Goal: Task Accomplishment & Management: Complete application form

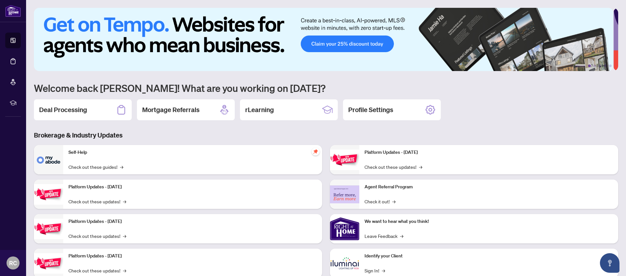
click at [588, 67] on button "2" at bounding box center [589, 66] width 3 height 3
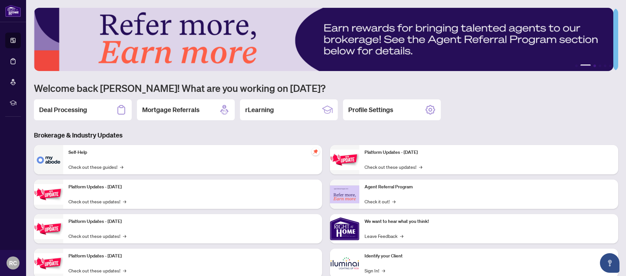
click at [593, 65] on button "3" at bounding box center [594, 66] width 3 height 3
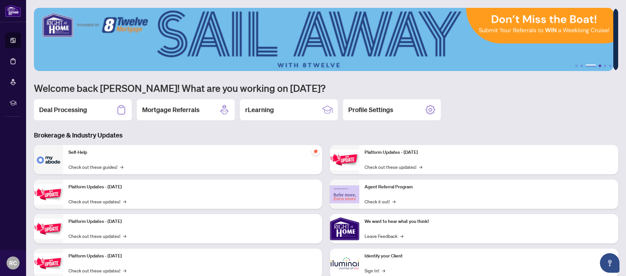
click at [599, 67] on button "4" at bounding box center [600, 66] width 3 height 3
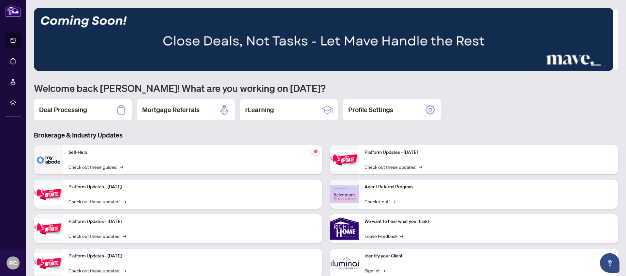
click at [604, 66] on button "5" at bounding box center [605, 66] width 3 height 3
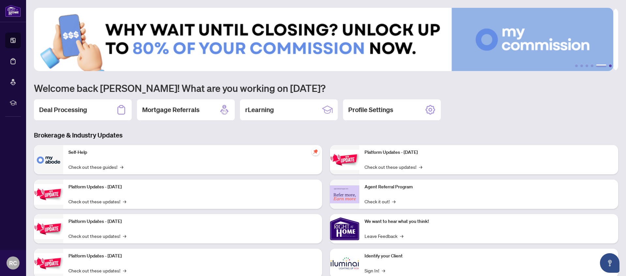
click at [609, 67] on button "6" at bounding box center [610, 66] width 3 height 3
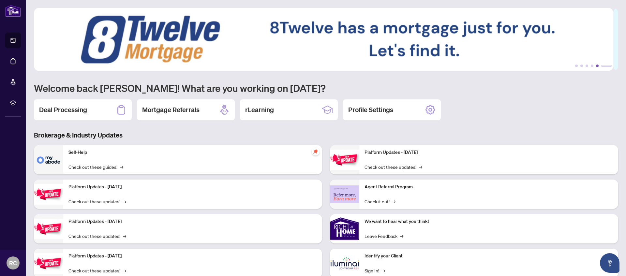
click at [596, 66] on button "5" at bounding box center [597, 66] width 3 height 3
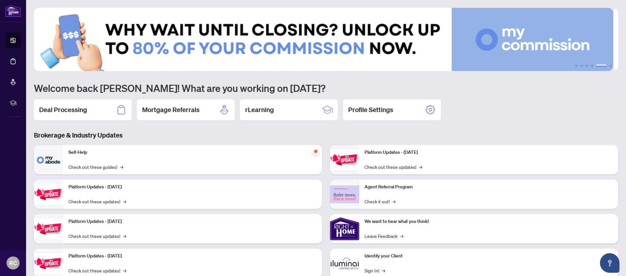
click at [229, 39] on img at bounding box center [323, 39] width 579 height 63
click at [609, 66] on button "6" at bounding box center [610, 66] width 3 height 3
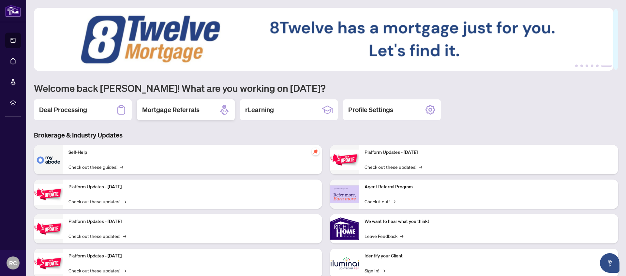
click at [163, 108] on h2 "Mortgage Referrals" at bounding box center [170, 109] width 57 height 9
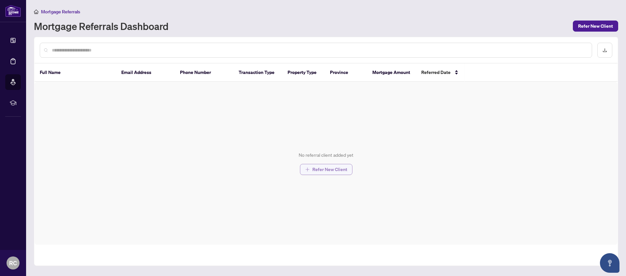
click at [332, 170] on span "Refer New Client" at bounding box center [329, 169] width 35 height 10
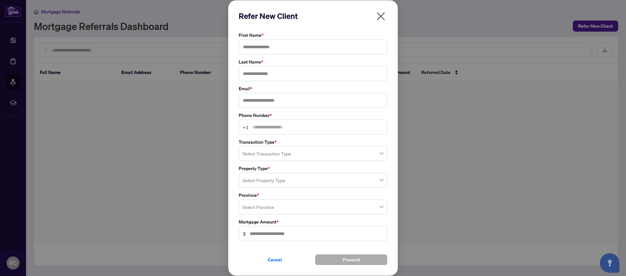
click at [380, 15] on icon "close" at bounding box center [381, 16] width 8 height 8
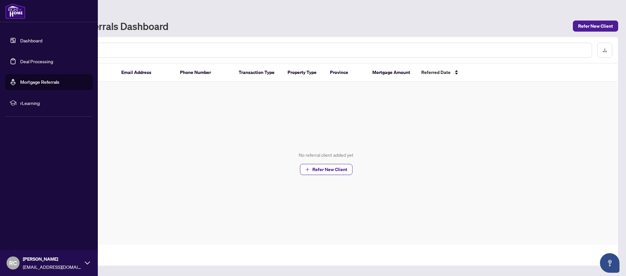
click at [37, 42] on link "Dashboard" at bounding box center [31, 40] width 22 height 6
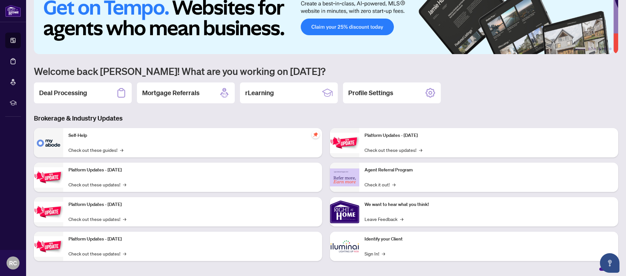
scroll to position [19, 0]
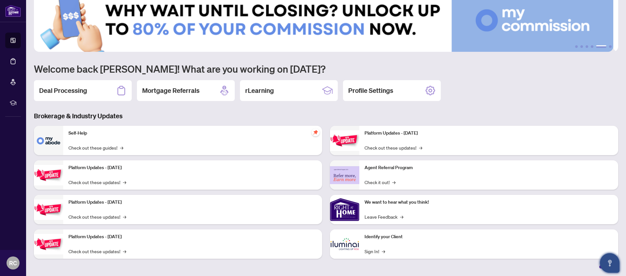
click at [608, 260] on icon "Open asap" at bounding box center [610, 263] width 8 height 8
click at [606, 262] on icon "Open asap" at bounding box center [610, 263] width 8 height 8
click at [608, 262] on icon "Open asap" at bounding box center [610, 263] width 8 height 8
click at [609, 263] on icon "Open asap" at bounding box center [610, 262] width 4 height 5
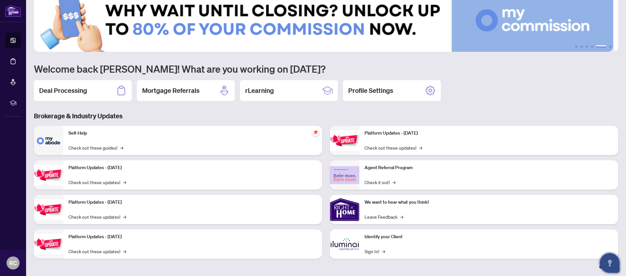
click at [609, 263] on icon "Open asap" at bounding box center [610, 262] width 4 height 5
click at [606, 264] on icon "Open asap" at bounding box center [610, 263] width 8 height 8
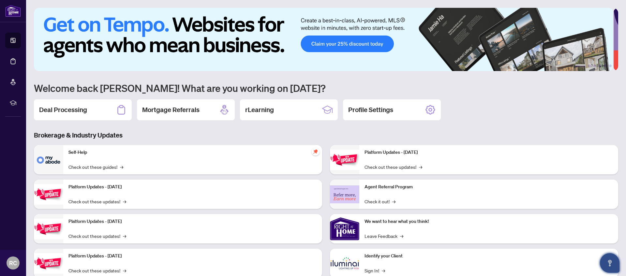
click at [611, 258] on button "Open asap" at bounding box center [610, 263] width 20 height 20
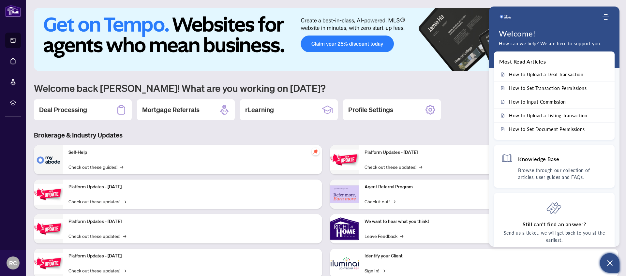
click at [611, 264] on icon "Open asap" at bounding box center [610, 264] width 6 height 6
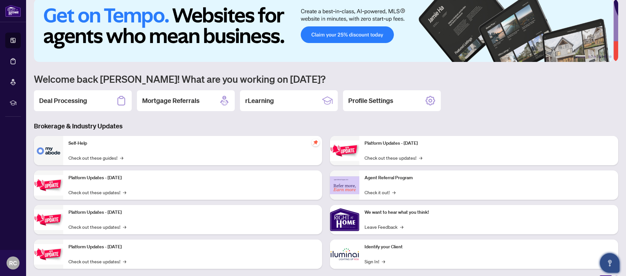
scroll to position [19, 0]
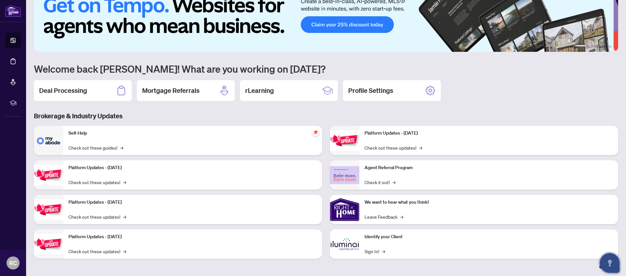
click at [609, 265] on icon "Open asap" at bounding box center [610, 263] width 8 height 8
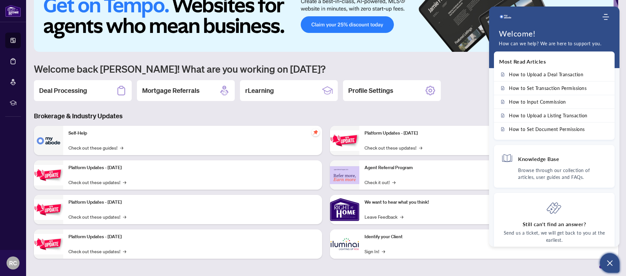
click at [609, 264] on icon "Open asap" at bounding box center [610, 264] width 6 height 6
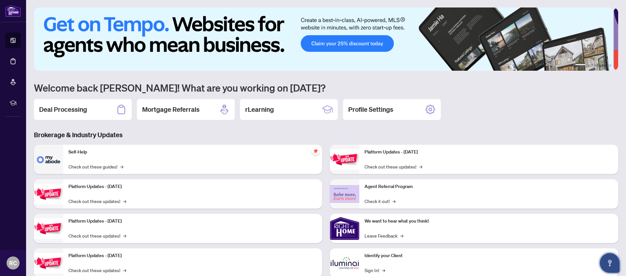
scroll to position [0, 0]
click at [609, 264] on icon "Open asap" at bounding box center [610, 263] width 8 height 8
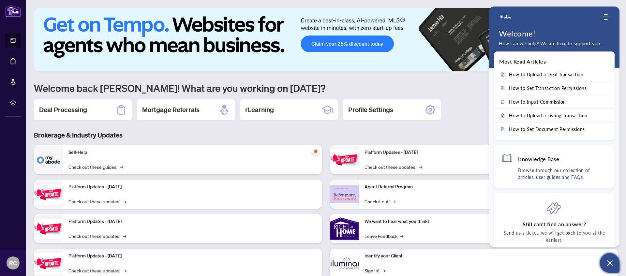
click at [613, 260] on icon "Open asap" at bounding box center [610, 263] width 8 height 8
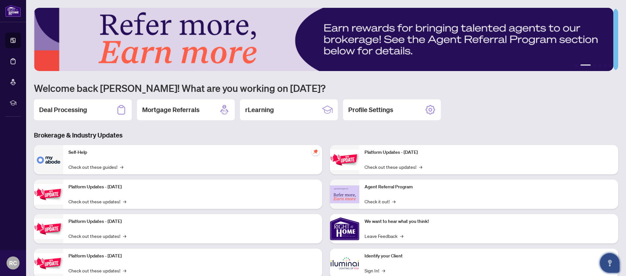
click at [609, 265] on icon "Open asap" at bounding box center [610, 263] width 8 height 8
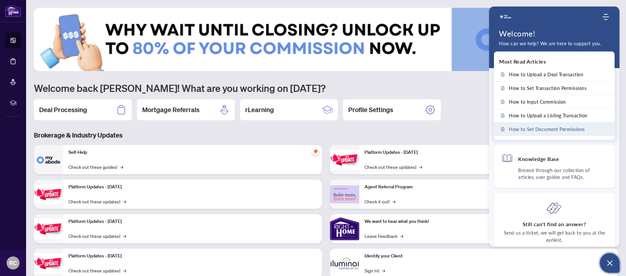
click at [534, 131] on span "How to Set Document Permissions" at bounding box center [547, 130] width 76 height 6
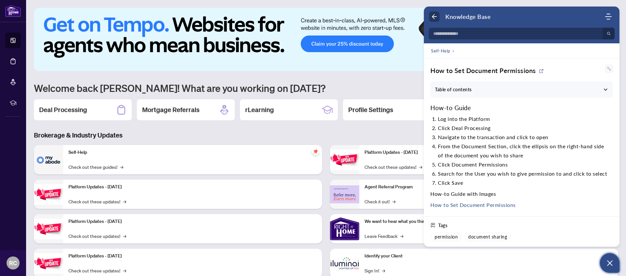
click at [434, 19] on icon "Back" at bounding box center [434, 16] width 7 height 7
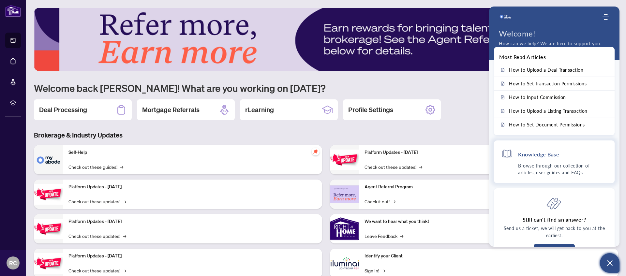
click at [554, 167] on p "Browse through our collection of articles, user guides and FAQs." at bounding box center [562, 169] width 89 height 14
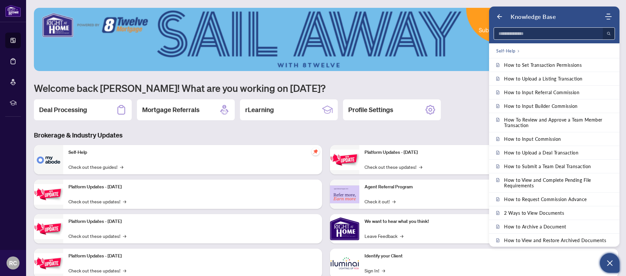
click at [558, 32] on input at bounding box center [546, 34] width 105 height 12
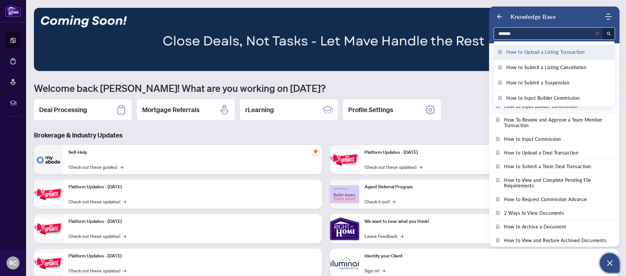
type input "*******"
click at [544, 55] on span "How to Upload a Listing Transaction" at bounding box center [545, 52] width 79 height 7
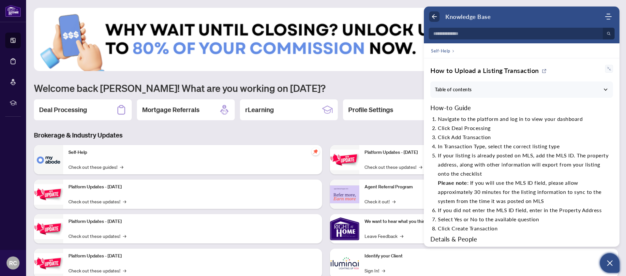
click at [432, 15] on icon "Back" at bounding box center [434, 16] width 7 height 7
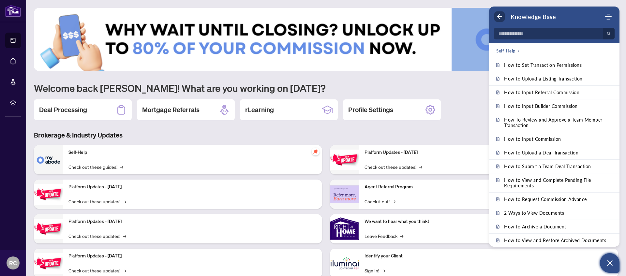
click at [499, 17] on icon "Back" at bounding box center [499, 16] width 7 height 7
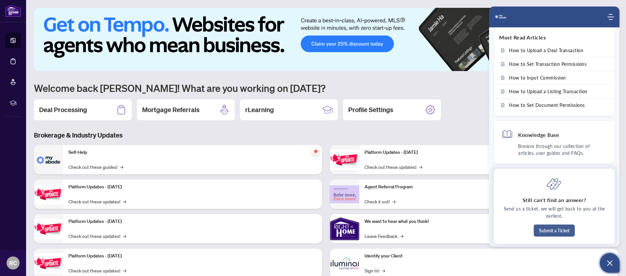
click at [556, 232] on button "Submit a Ticket" at bounding box center [554, 231] width 41 height 12
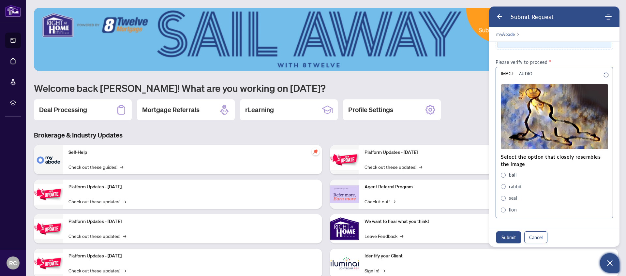
scroll to position [242, 0]
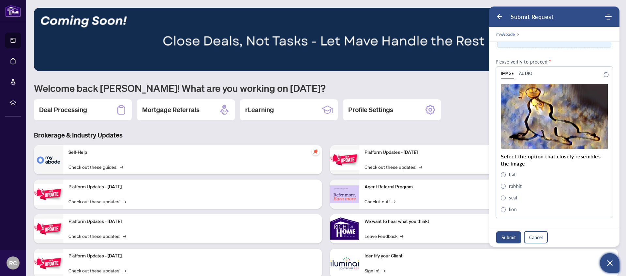
click at [546, 235] on button "Cancel" at bounding box center [535, 237] width 23 height 12
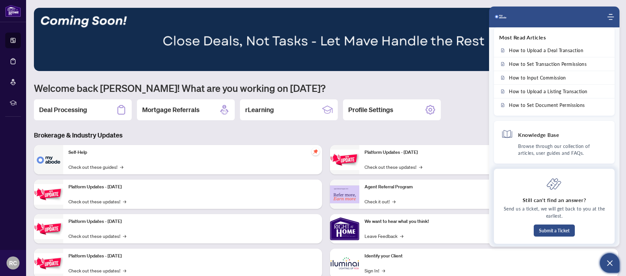
scroll to position [0, 0]
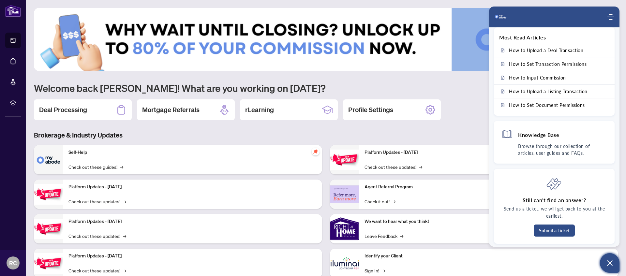
click at [611, 265] on icon "Open asap" at bounding box center [610, 264] width 6 height 6
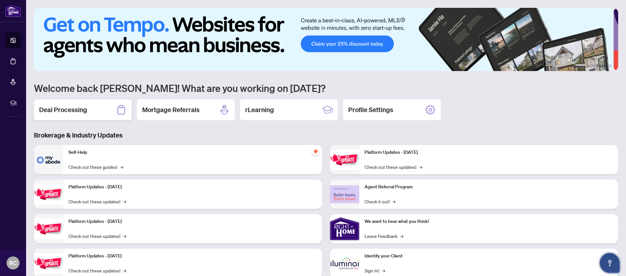
click at [72, 114] on div "Deal Processing" at bounding box center [83, 109] width 98 height 21
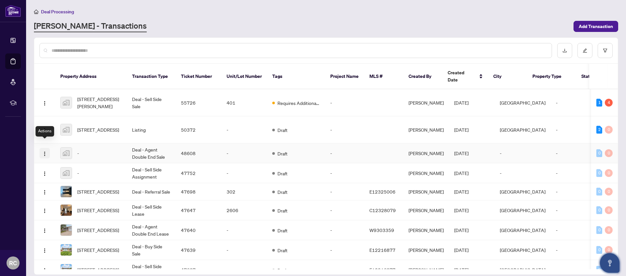
click at [41, 148] on button "button" at bounding box center [44, 153] width 10 height 10
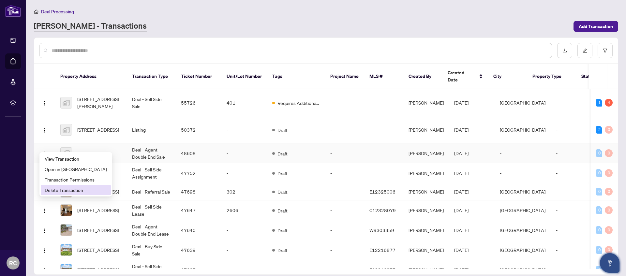
click at [72, 186] on li "Delete Transaction" at bounding box center [76, 190] width 70 height 10
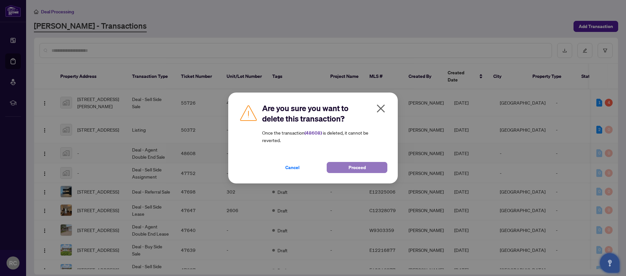
click at [370, 172] on button "Proceed" at bounding box center [357, 167] width 61 height 11
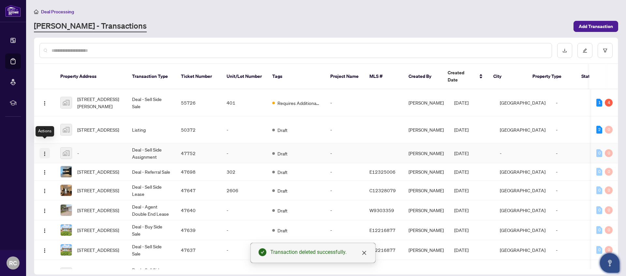
click at [42, 151] on img "button" at bounding box center [44, 153] width 5 height 5
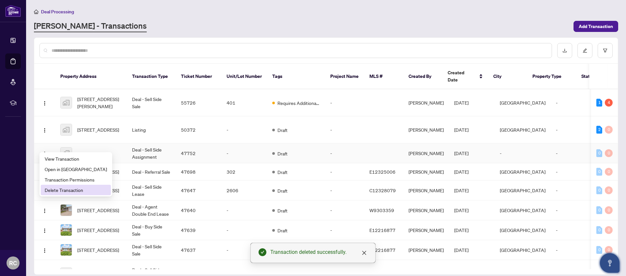
click at [85, 193] on span "Delete Transaction" at bounding box center [76, 189] width 62 height 7
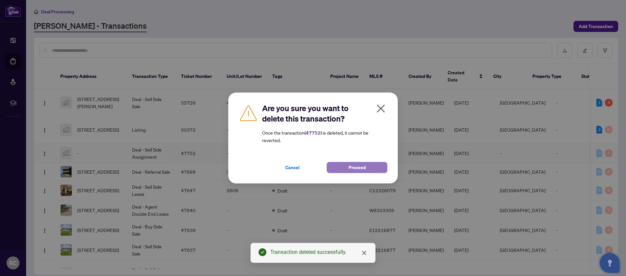
click at [364, 166] on span "Proceed" at bounding box center [357, 167] width 17 height 10
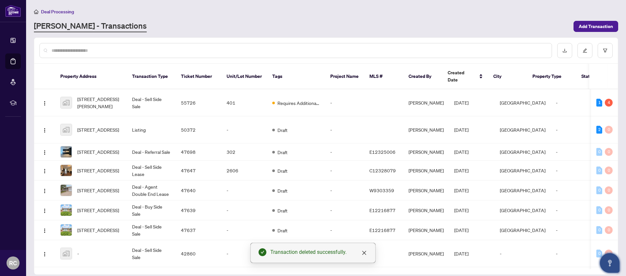
click at [89, 50] on input "text" at bounding box center [299, 50] width 495 height 7
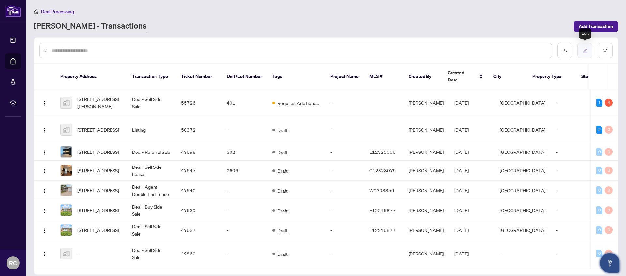
click at [588, 52] on button "button" at bounding box center [584, 50] width 15 height 15
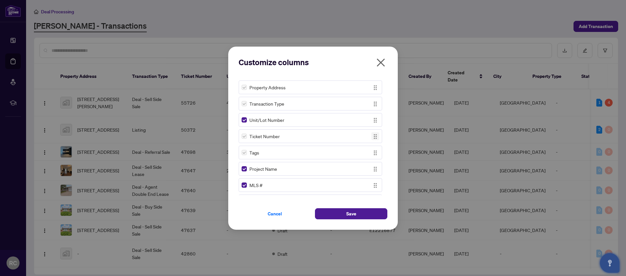
drag, startPoint x: 373, startPoint y: 121, endPoint x: 375, endPoint y: 138, distance: 16.5
drag, startPoint x: 373, startPoint y: 138, endPoint x: 373, endPoint y: 78, distance: 59.3
click at [373, 78] on div "Ticket Number" at bounding box center [310, 85] width 143 height 14
click at [352, 216] on span "Save" at bounding box center [351, 214] width 10 height 10
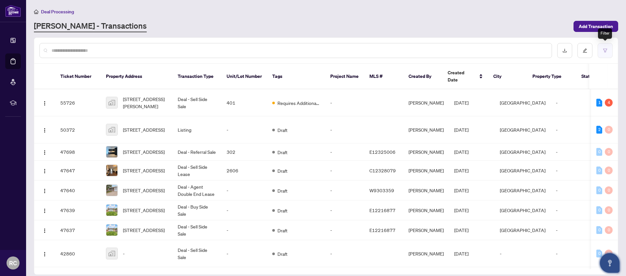
click at [603, 50] on icon "filter" at bounding box center [605, 50] width 5 height 5
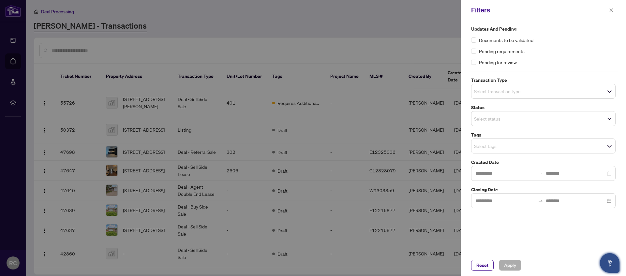
click at [515, 91] on input "search" at bounding box center [497, 91] width 46 height 8
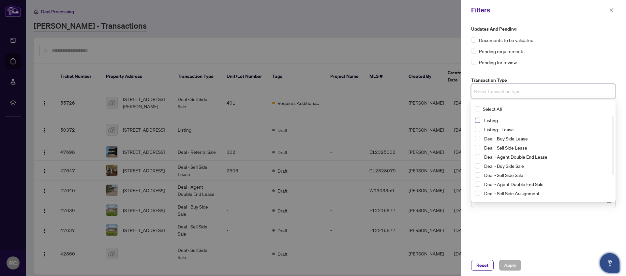
click at [478, 121] on span "Select Listing" at bounding box center [477, 120] width 5 height 5
click at [491, 234] on div "Updates and Pending Documents to be validated Pending requirements Pending for …" at bounding box center [543, 137] width 165 height 234
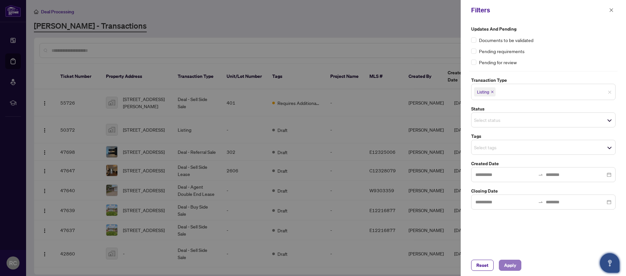
click at [516, 267] on button "Apply" at bounding box center [510, 265] width 22 height 11
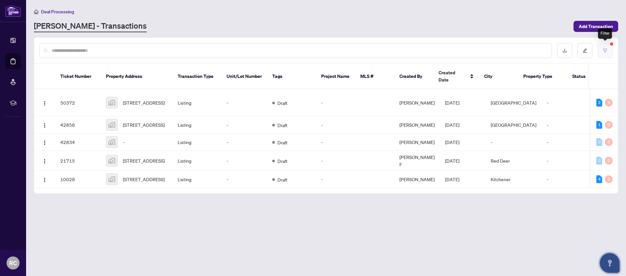
click at [605, 50] on icon "filter" at bounding box center [605, 50] width 5 height 5
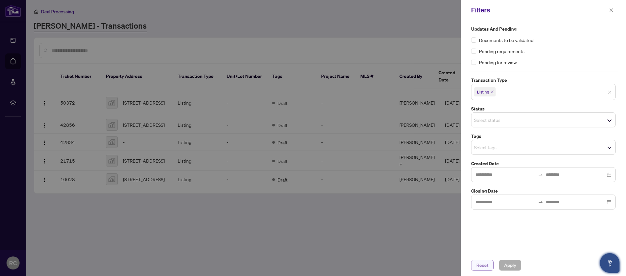
click at [476, 265] on button "Reset" at bounding box center [482, 265] width 22 height 11
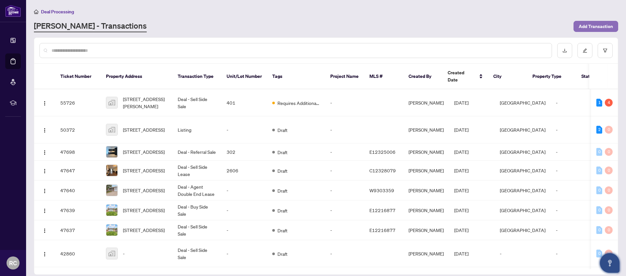
click at [603, 25] on span "Add Transaction" at bounding box center [596, 26] width 34 height 10
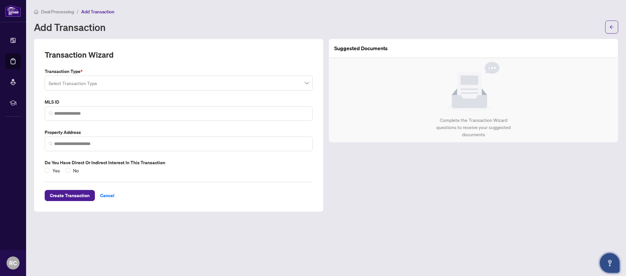
click at [112, 83] on input "search" at bounding box center [176, 84] width 254 height 14
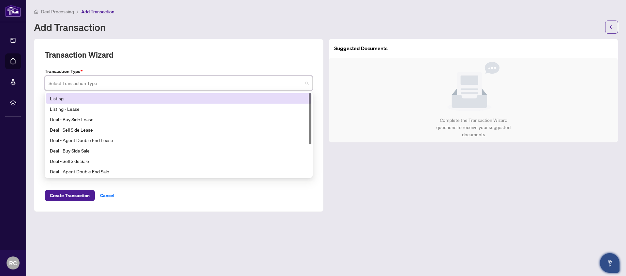
click at [82, 98] on div "Listing" at bounding box center [179, 98] width 258 height 7
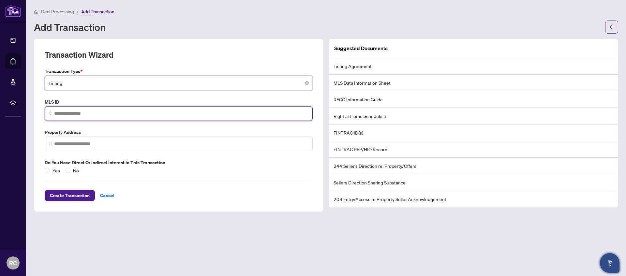
click at [122, 112] on input "search" at bounding box center [181, 113] width 254 height 7
type input "*"
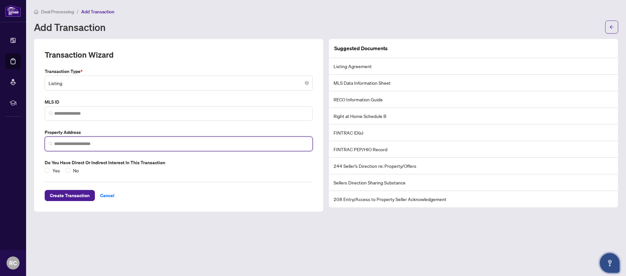
click at [92, 146] on input "search" at bounding box center [181, 144] width 254 height 7
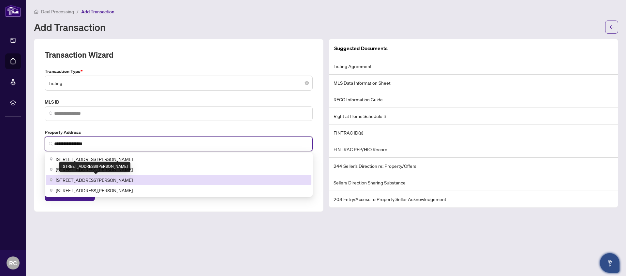
click at [124, 178] on span "123 Chantel Place, Victoria, BC, Canada" at bounding box center [94, 179] width 77 height 7
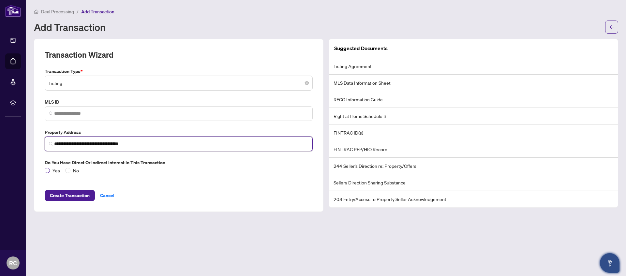
type input "**********"
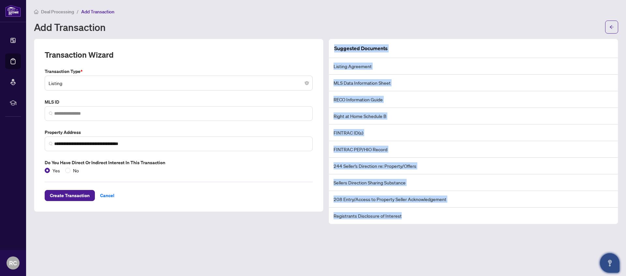
drag, startPoint x: 404, startPoint y: 216, endPoint x: 333, endPoint y: 50, distance: 181.1
click at [333, 50] on div "Suggested Documents Listing Agreement MLS Data Information Sheet RECO Informati…" at bounding box center [473, 131] width 289 height 185
click at [394, 105] on li "RECO Information Guide" at bounding box center [473, 99] width 289 height 17
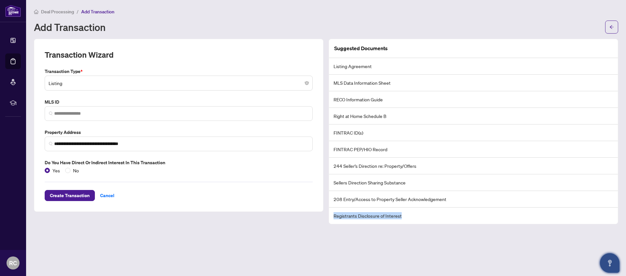
drag, startPoint x: 415, startPoint y: 219, endPoint x: 343, endPoint y: 208, distance: 72.6
click at [343, 208] on li "Registrants Disclosure of Interest" at bounding box center [473, 216] width 289 height 16
click at [86, 198] on span "Create Transaction" at bounding box center [70, 195] width 40 height 10
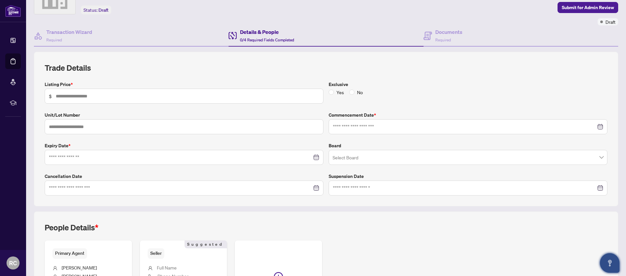
scroll to position [38, 0]
click at [152, 95] on input "text" at bounding box center [187, 95] width 263 height 7
type input "*******"
click at [376, 124] on input at bounding box center [464, 126] width 263 height 7
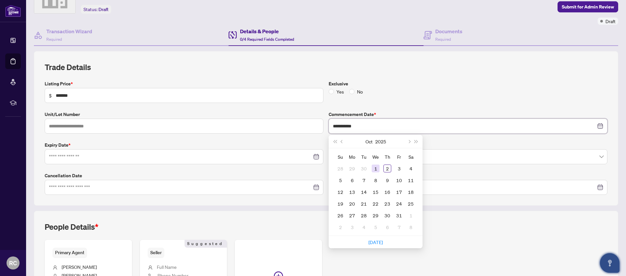
type input "**********"
click at [374, 169] on div "1" at bounding box center [376, 169] width 8 height 8
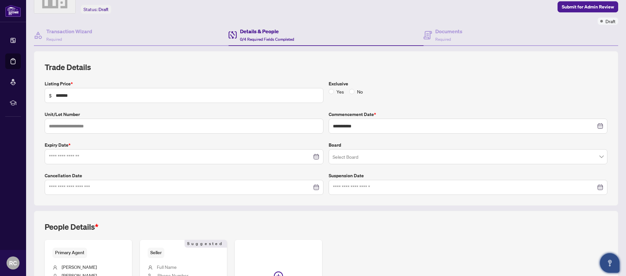
click at [83, 161] on div at bounding box center [184, 156] width 279 height 15
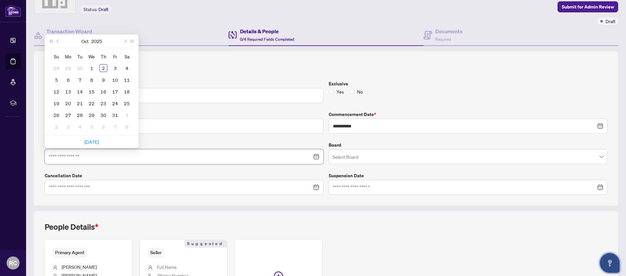
click at [90, 153] on input at bounding box center [180, 156] width 263 height 7
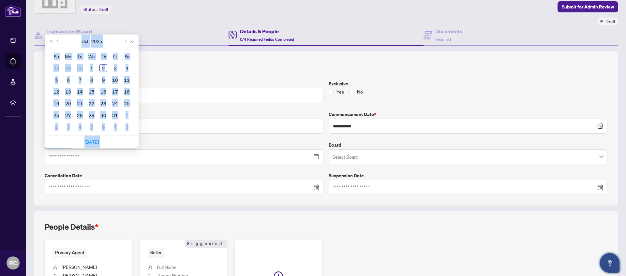
click at [125, 171] on div "**********" at bounding box center [326, 137] width 568 height 115
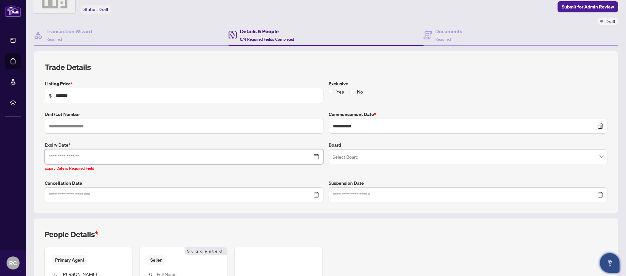
click at [124, 159] on input at bounding box center [180, 156] width 263 height 7
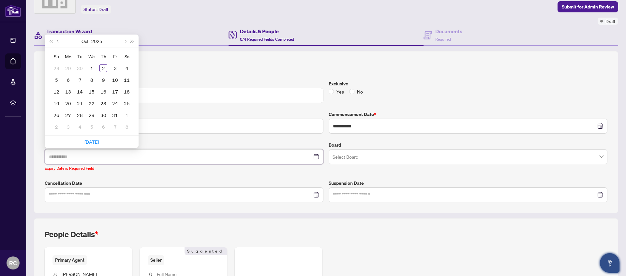
type input "**********"
click at [127, 39] on button "Next month (PageDown)" at bounding box center [124, 41] width 7 height 13
type input "**********"
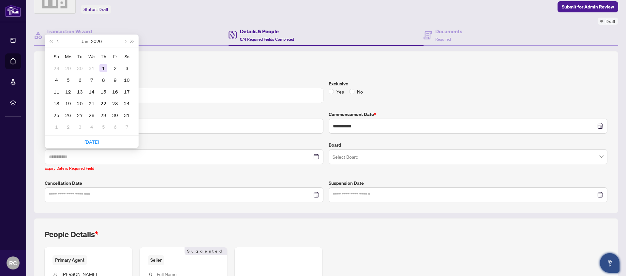
click at [104, 70] on div "1" at bounding box center [103, 68] width 8 height 8
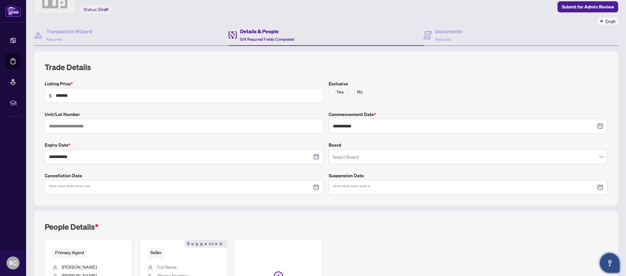
click at [387, 208] on div "**********" at bounding box center [325, 194] width 589 height 287
click at [340, 158] on input "search" at bounding box center [465, 158] width 265 height 14
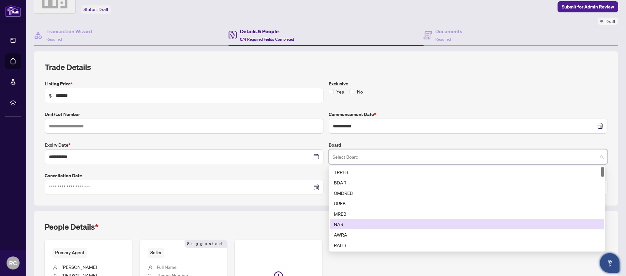
scroll to position [0, 0]
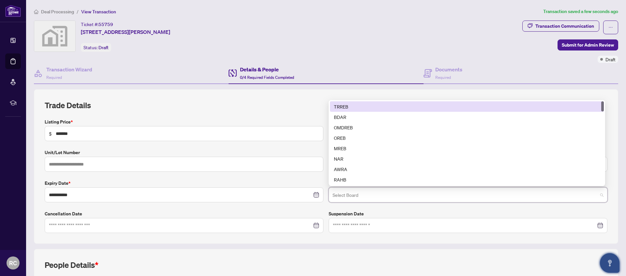
click at [362, 107] on div "TRREB" at bounding box center [467, 106] width 266 height 7
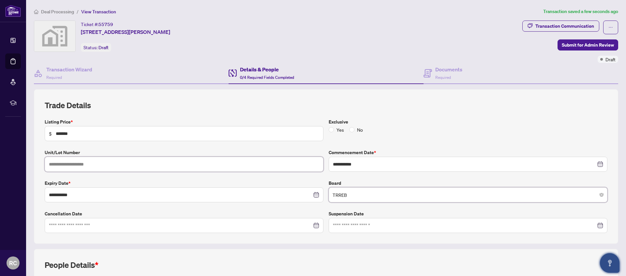
click at [90, 170] on input "text" at bounding box center [184, 164] width 279 height 15
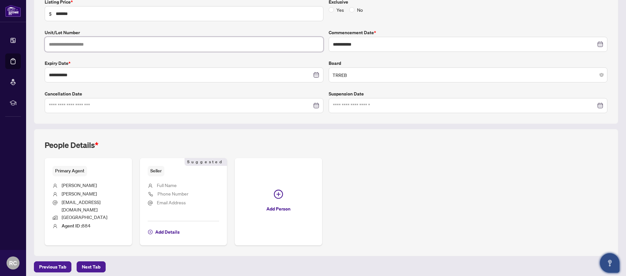
scroll to position [124, 0]
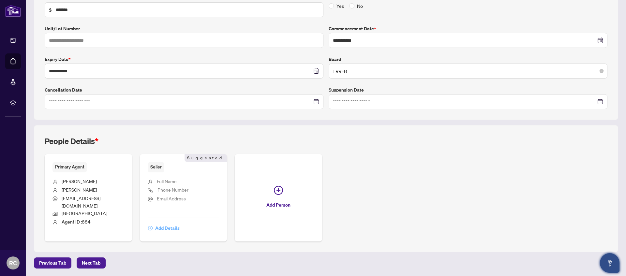
click at [174, 230] on span "Add Details" at bounding box center [167, 228] width 24 height 10
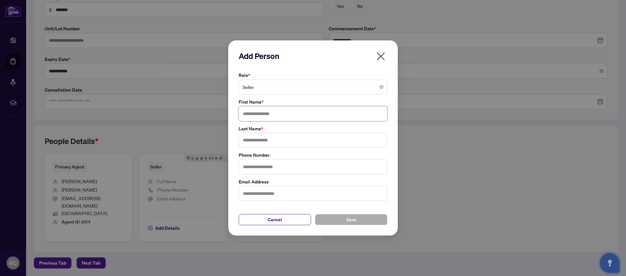
click at [286, 114] on input "text" at bounding box center [313, 113] width 149 height 15
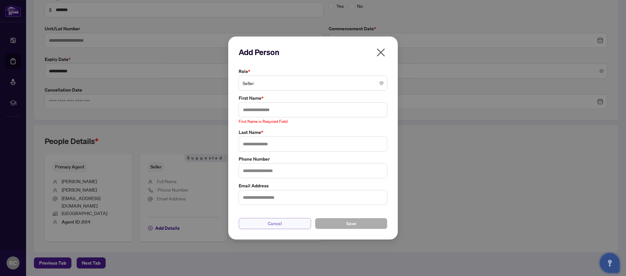
click at [291, 221] on button "Cancel" at bounding box center [275, 223] width 72 height 11
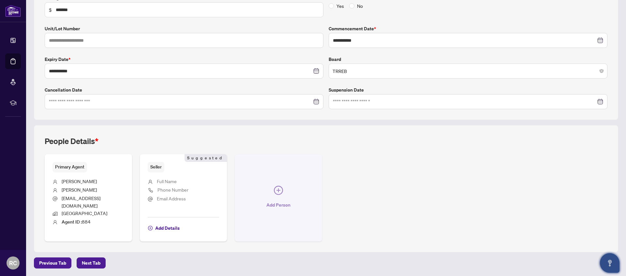
click at [294, 197] on button "Add Person" at bounding box center [278, 197] width 87 height 87
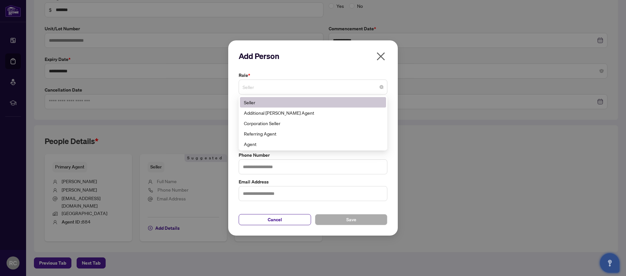
click at [285, 85] on span "Seller" at bounding box center [313, 87] width 141 height 12
click at [302, 69] on div "Add Person Role * Seller 1 10 Seller Additional RAHR Agent Corporation Seller R…" at bounding box center [313, 138] width 149 height 175
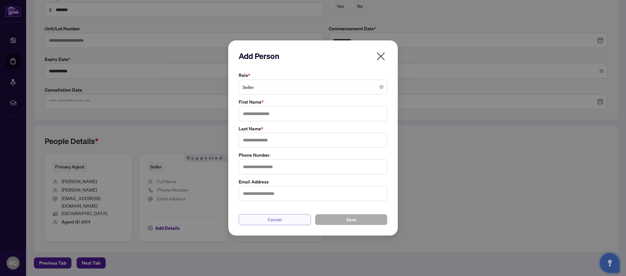
click at [293, 220] on button "Cancel" at bounding box center [275, 219] width 72 height 11
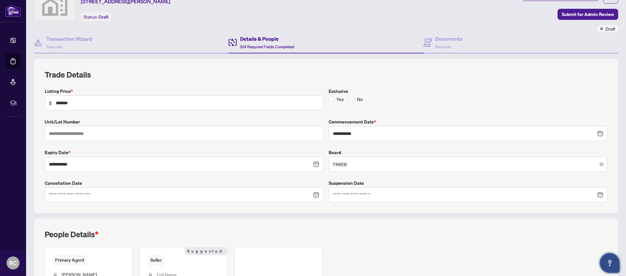
scroll to position [0, 0]
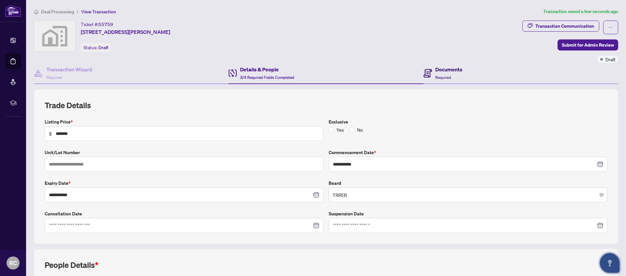
click at [442, 72] on h4 "Documents" at bounding box center [448, 70] width 27 height 8
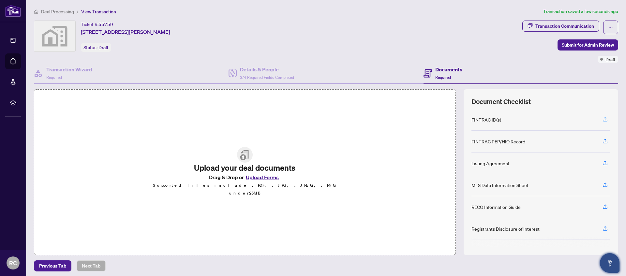
click at [602, 120] on icon "button" at bounding box center [605, 119] width 6 height 6
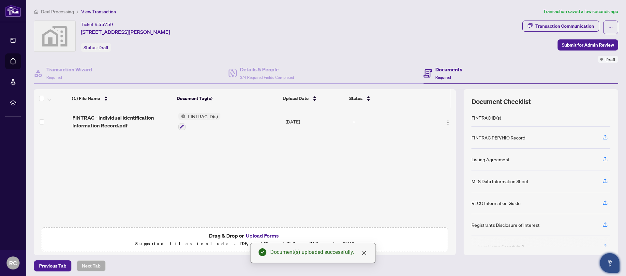
click at [262, 236] on button "Upload Forms" at bounding box center [262, 235] width 37 height 8
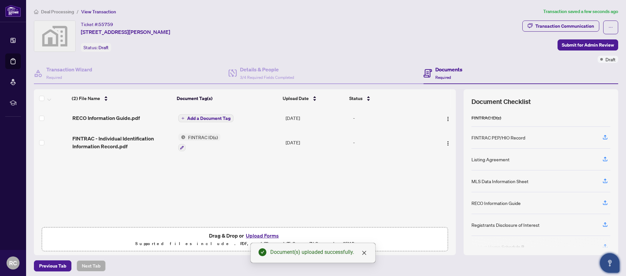
click at [219, 118] on span "Add a Document Tag" at bounding box center [208, 118] width 43 height 5
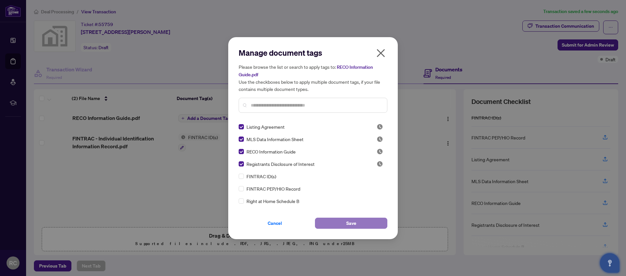
click at [359, 225] on button "Save" at bounding box center [351, 223] width 72 height 11
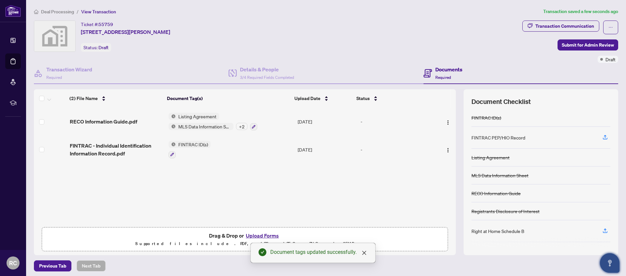
click at [240, 127] on div "+ 2" at bounding box center [241, 126] width 11 height 7
click at [260, 205] on div "(2) File Name Document Tag(s) Upload Date Status RECO Information Guide.pdf Lis…" at bounding box center [245, 166] width 422 height 116
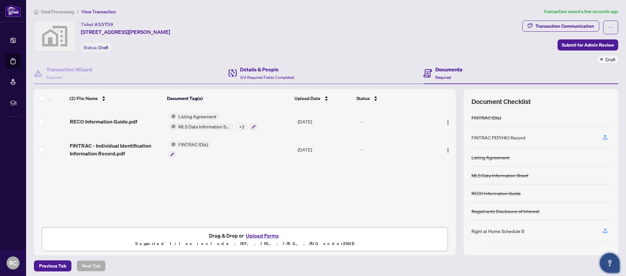
click at [293, 65] on div "Details & People 3/4 Required Fields Completed" at bounding box center [326, 73] width 195 height 21
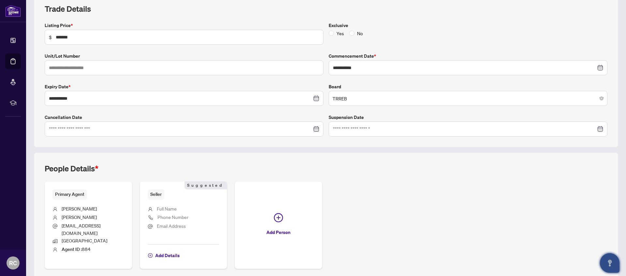
scroll to position [124, 0]
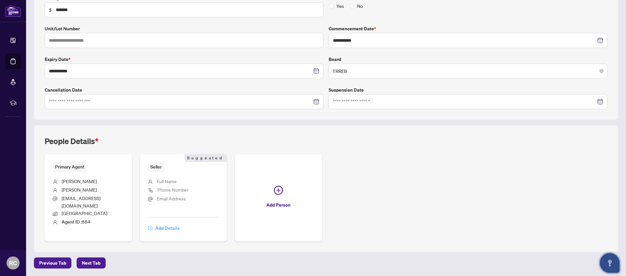
click at [164, 231] on span "Add Details" at bounding box center [167, 228] width 24 height 10
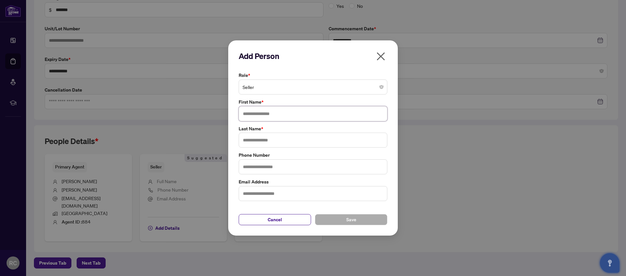
click at [278, 112] on input "text" at bounding box center [313, 113] width 149 height 15
type input "******"
type input "****"
click at [337, 224] on button "Save" at bounding box center [351, 219] width 72 height 11
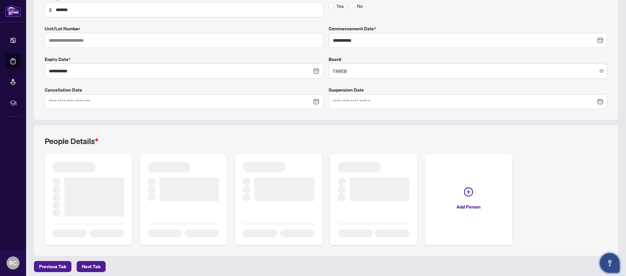
scroll to position [0, 0]
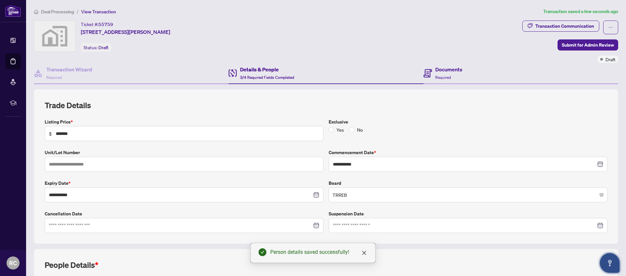
click at [505, 76] on div "Documents Required" at bounding box center [521, 73] width 195 height 21
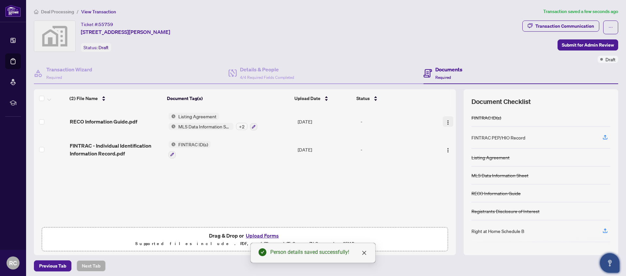
click at [445, 123] on img "button" at bounding box center [447, 122] width 5 height 5
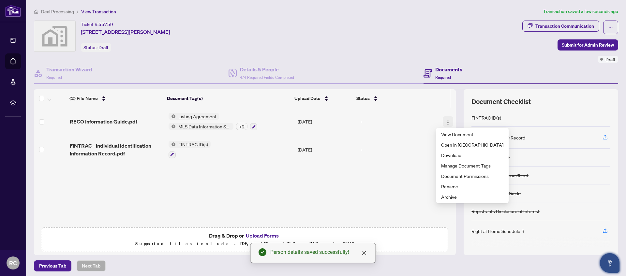
click at [445, 124] on img "button" at bounding box center [447, 122] width 5 height 5
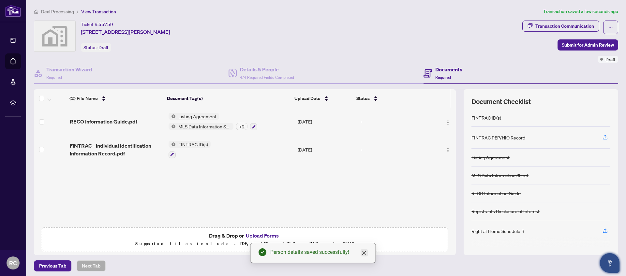
click at [367, 252] on link "Close" at bounding box center [364, 252] width 7 height 7
click at [445, 124] on img "button" at bounding box center [447, 122] width 5 height 5
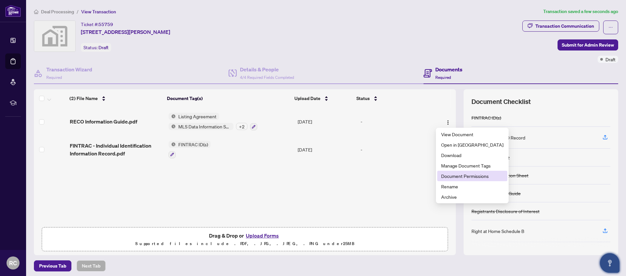
click at [456, 181] on li "Document Permissions" at bounding box center [472, 176] width 70 height 10
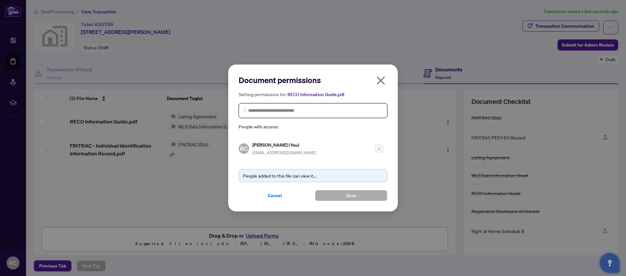
click at [296, 112] on input "search" at bounding box center [315, 110] width 135 height 7
type input "*"
click at [282, 197] on button "Cancel" at bounding box center [275, 195] width 72 height 11
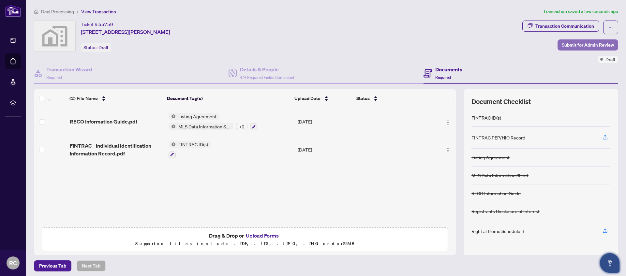
click at [588, 47] on span "Submit for Admin Review" at bounding box center [588, 45] width 52 height 10
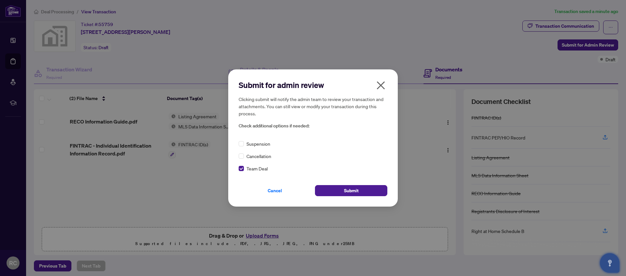
click at [284, 193] on button "Cancel" at bounding box center [275, 190] width 72 height 11
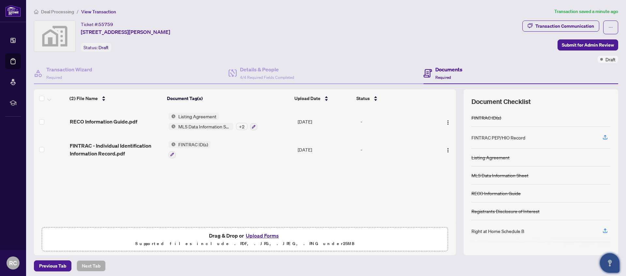
click at [108, 86] on div "Transaction Wizard Required Details & People 4/4 Required Fields Completed Docu…" at bounding box center [326, 159] width 584 height 192
click at [64, 12] on span "Deal Processing" at bounding box center [57, 12] width 33 height 6
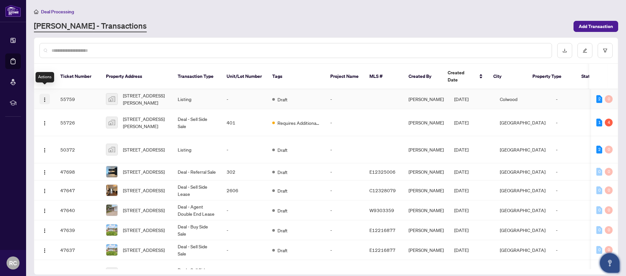
click at [43, 97] on img "button" at bounding box center [44, 99] width 5 height 5
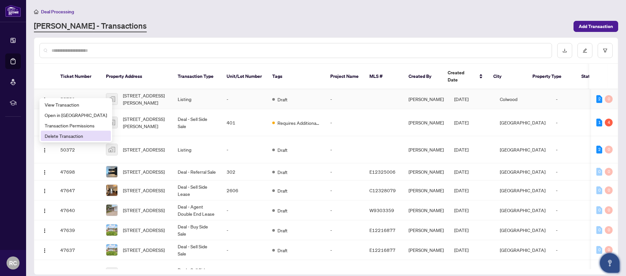
click at [70, 139] on span "Delete Transaction" at bounding box center [76, 135] width 62 height 7
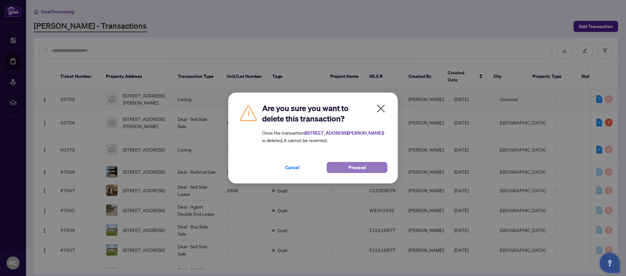
click at [378, 166] on button "Proceed" at bounding box center [357, 167] width 61 height 11
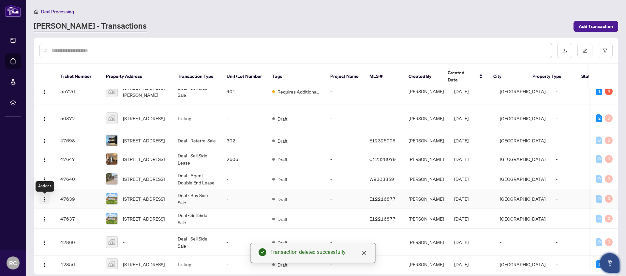
scroll to position [36, 0]
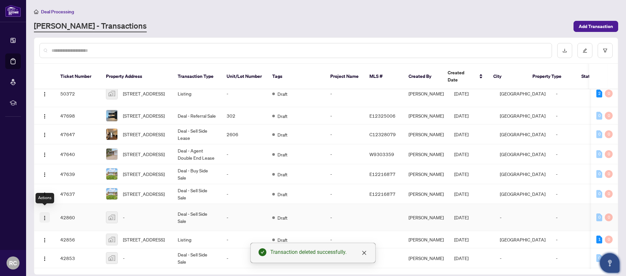
click at [43, 216] on img "button" at bounding box center [44, 218] width 5 height 5
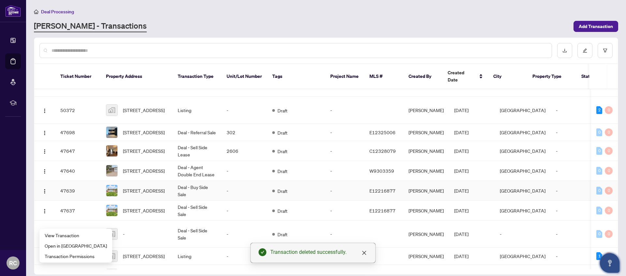
scroll to position [0, 0]
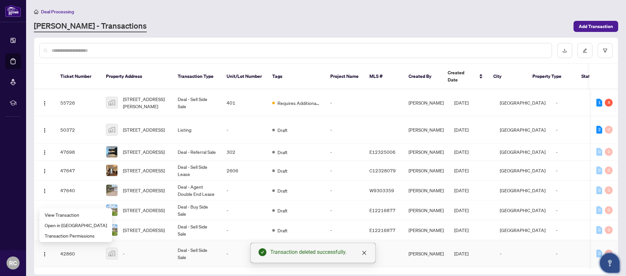
click at [183, 247] on td "Deal - Sell Side Sale" at bounding box center [196, 253] width 49 height 27
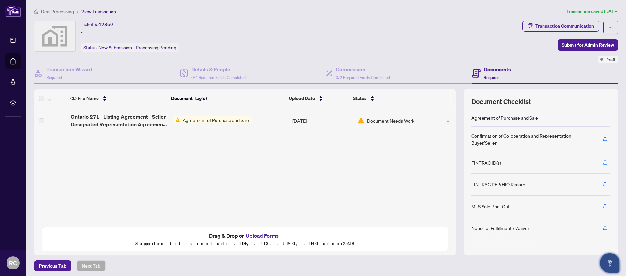
click at [188, 47] on div "Ticket #: 42860 - Status: New Submission - Processing Pending" at bounding box center [277, 36] width 486 height 31
click at [57, 11] on span "Deal Processing" at bounding box center [57, 12] width 33 height 6
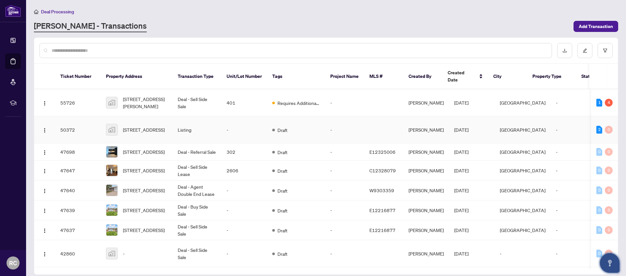
click at [308, 101] on td "Requires Additional Docs" at bounding box center [296, 102] width 58 height 27
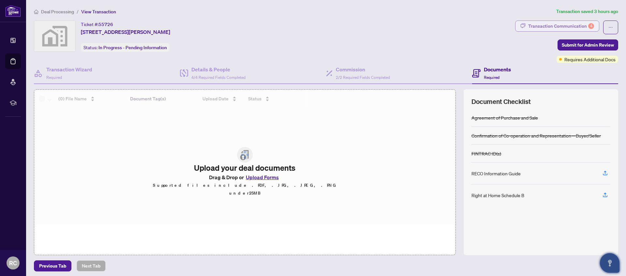
click at [568, 28] on div "Transaction Communication 4" at bounding box center [561, 26] width 66 height 10
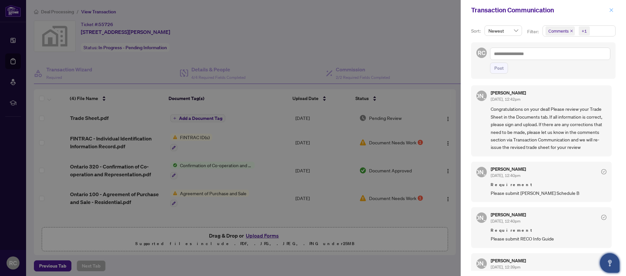
click at [614, 9] on button "button" at bounding box center [611, 10] width 8 height 8
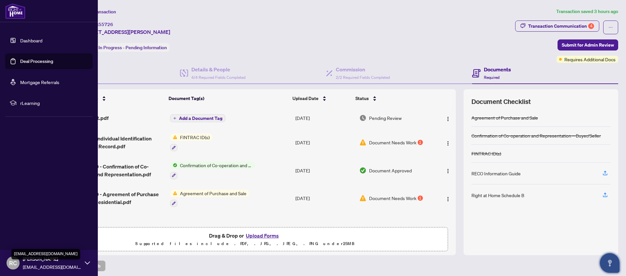
click at [35, 264] on span "robc+prodtestagent@rightathomerealty.com" at bounding box center [52, 266] width 59 height 7
click at [34, 223] on button "Logout" at bounding box center [48, 224] width 87 height 11
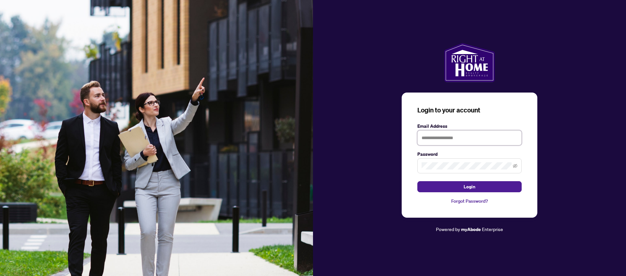
type input "**********"
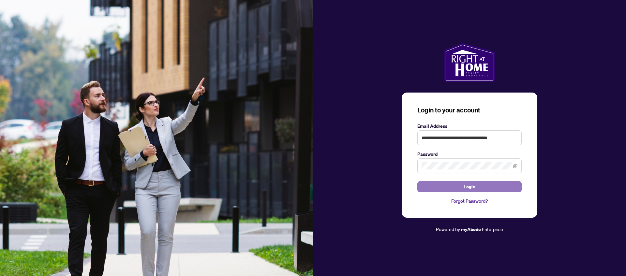
click at [494, 189] on button "Login" at bounding box center [469, 186] width 104 height 11
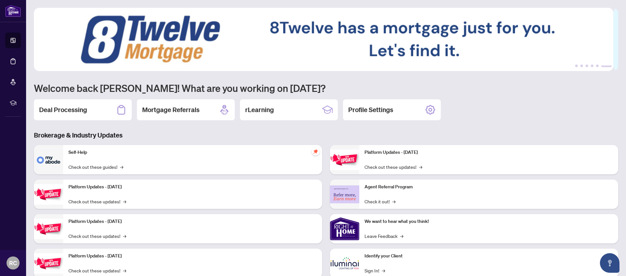
click at [573, 67] on ul "1 2 3 4 5 6" at bounding box center [326, 66] width 584 height 3
click at [575, 67] on button "1" at bounding box center [576, 66] width 3 height 3
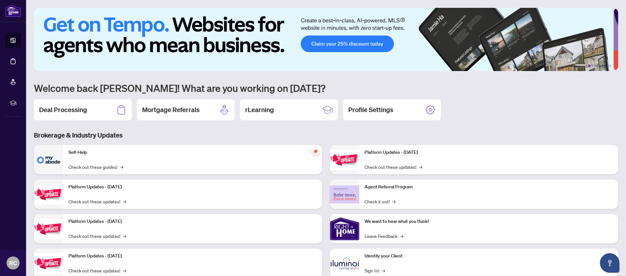
click at [588, 66] on button "2" at bounding box center [589, 66] width 3 height 3
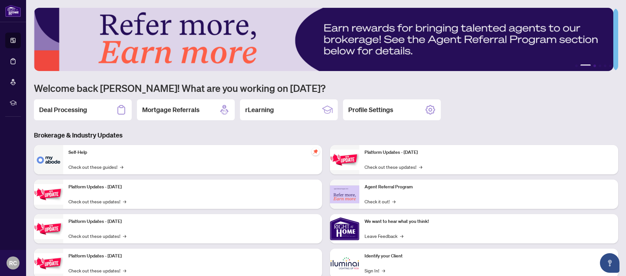
click at [593, 66] on button "3" at bounding box center [594, 66] width 3 height 3
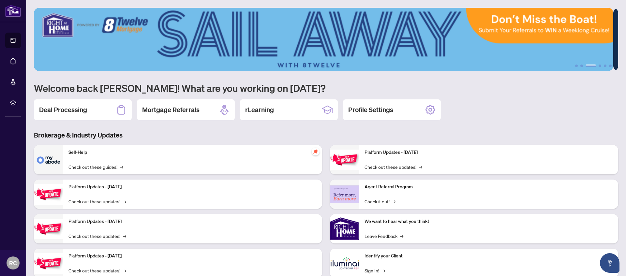
click at [595, 67] on img at bounding box center [323, 39] width 579 height 63
click at [604, 66] on button "5" at bounding box center [605, 66] width 3 height 3
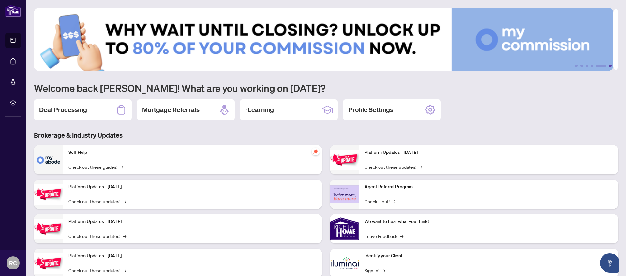
click at [609, 66] on button "6" at bounding box center [610, 66] width 3 height 3
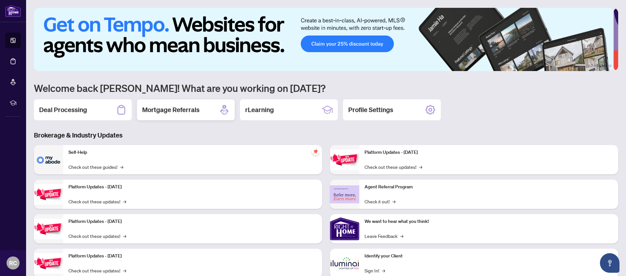
click at [179, 107] on h2 "Mortgage Referrals" at bounding box center [170, 109] width 57 height 9
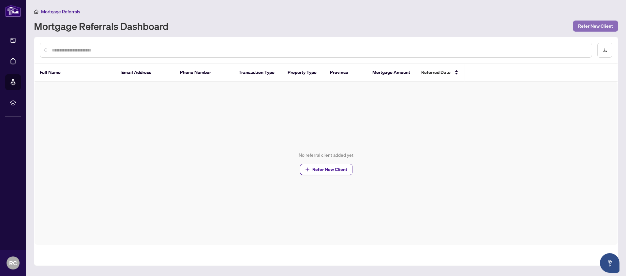
click at [584, 27] on span "Refer New Client" at bounding box center [595, 26] width 35 height 10
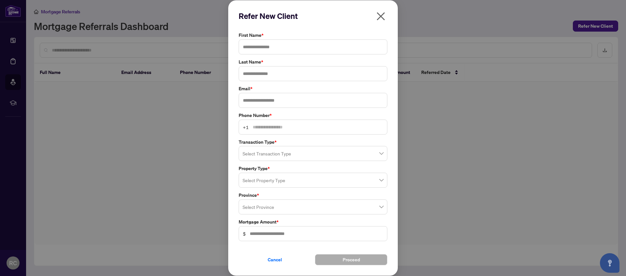
click at [383, 15] on icon "close" at bounding box center [381, 16] width 10 height 10
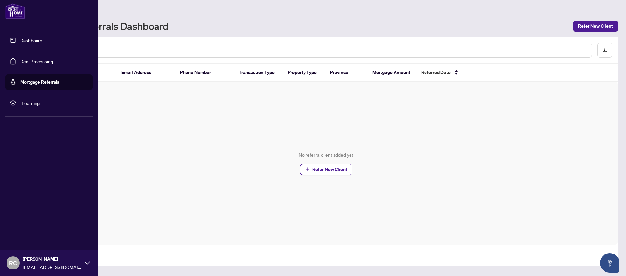
click at [25, 43] on link "Dashboard" at bounding box center [31, 40] width 22 height 6
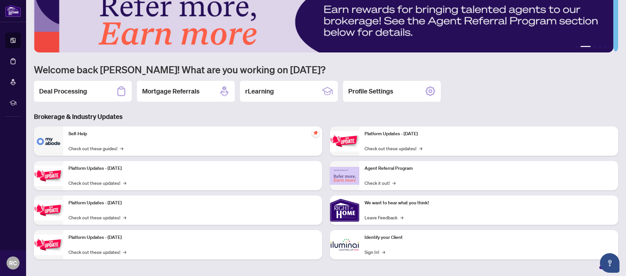
scroll to position [19, 0]
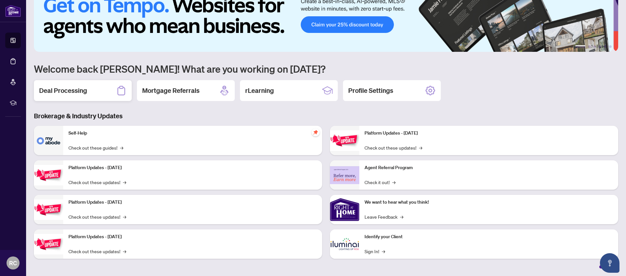
click at [81, 94] on h2 "Deal Processing" at bounding box center [63, 90] width 48 height 9
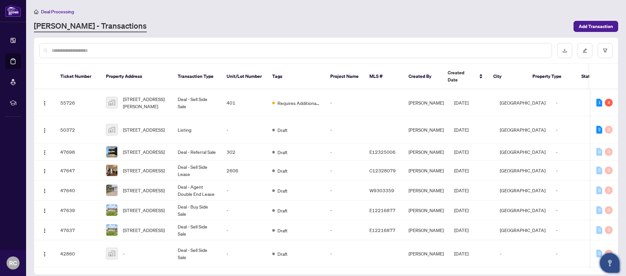
click at [609, 258] on button "Open asap" at bounding box center [610, 263] width 20 height 20
click at [609, 261] on icon "Open asap" at bounding box center [610, 262] width 4 height 5
click at [609, 268] on button "Open asap" at bounding box center [610, 263] width 20 height 20
click at [94, 33] on main "Deal Processing RAHR - Transactions Add Transaction Ticket Number Property Addr…" at bounding box center [326, 138] width 600 height 276
click at [97, 28] on link "RAHR - Transactions" at bounding box center [90, 27] width 113 height 12
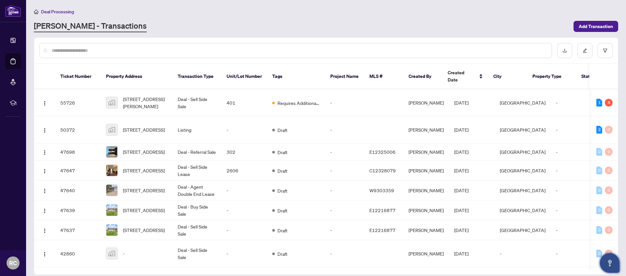
click at [610, 266] on icon "Open asap" at bounding box center [610, 266] width 2 height 2
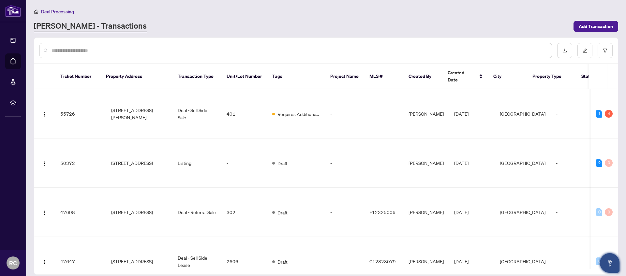
click at [608, 264] on icon "Open asap" at bounding box center [610, 263] width 8 height 8
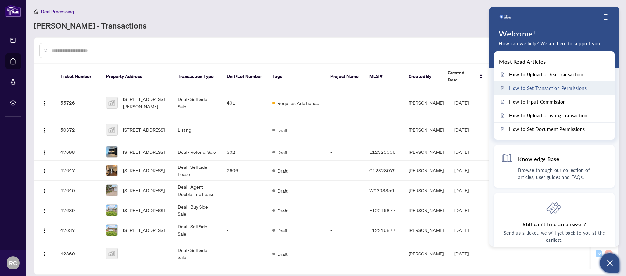
click at [577, 89] on span "How to Set Transaction Permissions" at bounding box center [548, 88] width 78 height 6
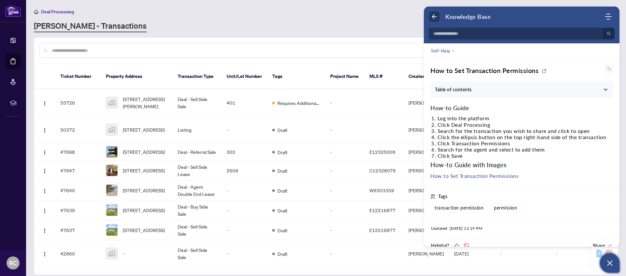
click at [434, 16] on icon "Back" at bounding box center [434, 16] width 7 height 7
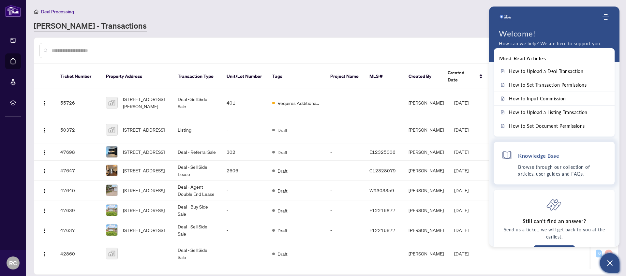
click at [547, 158] on h4 "Knowledge Base" at bounding box center [538, 155] width 41 height 7
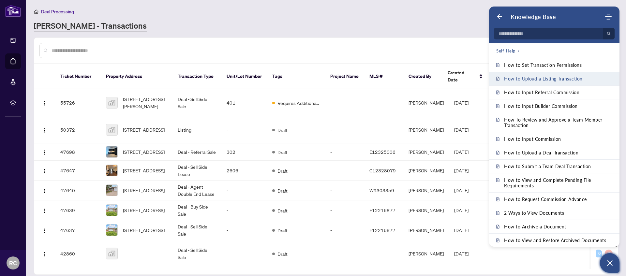
click at [562, 83] on link "How to Upload a Listing Transaction" at bounding box center [554, 78] width 130 height 13
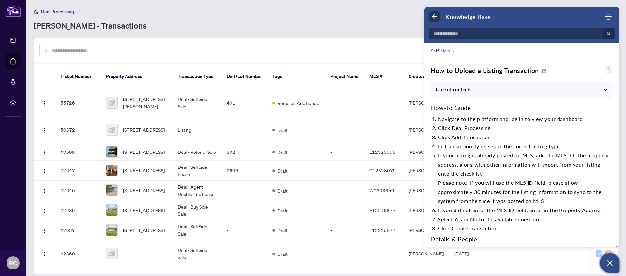
click at [436, 17] on icon "Back" at bounding box center [434, 16] width 7 height 7
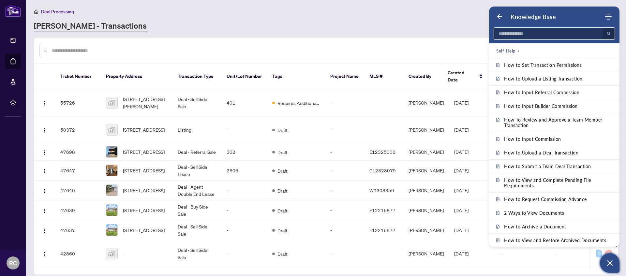
click at [524, 37] on input at bounding box center [546, 34] width 105 height 12
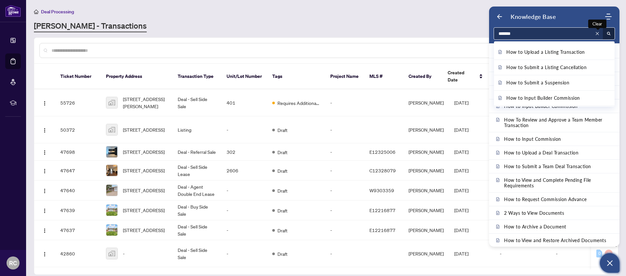
type input "*******"
click at [598, 34] on icon at bounding box center [597, 33] width 5 height 5
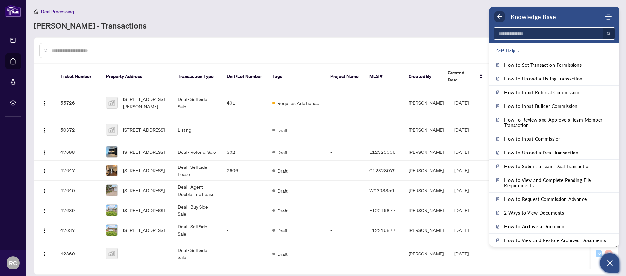
click at [501, 18] on icon "Back" at bounding box center [499, 16] width 7 height 7
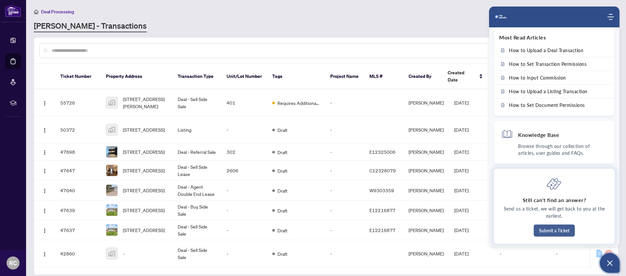
click at [558, 233] on button "Submit a Ticket" at bounding box center [554, 231] width 41 height 12
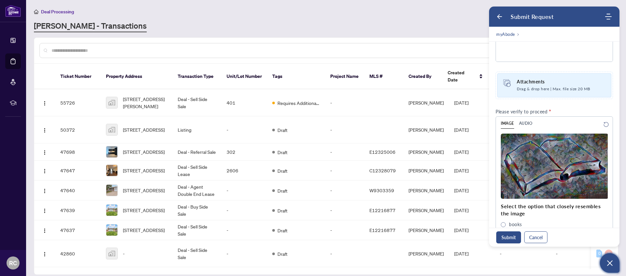
scroll to position [224, 0]
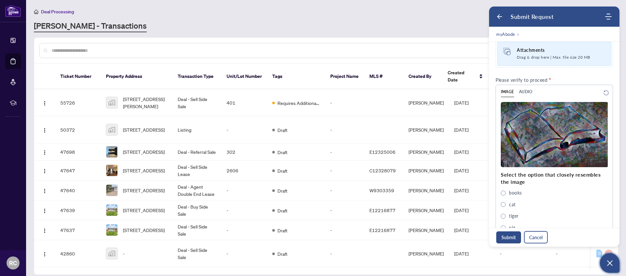
click at [543, 237] on button "Cancel" at bounding box center [535, 237] width 23 height 12
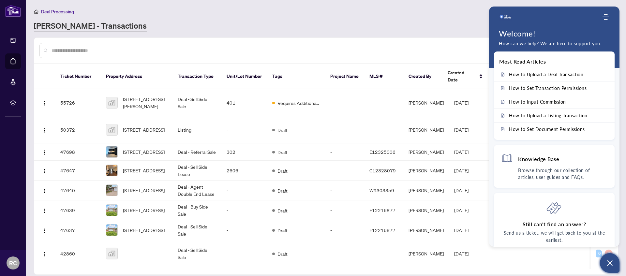
scroll to position [0, 0]
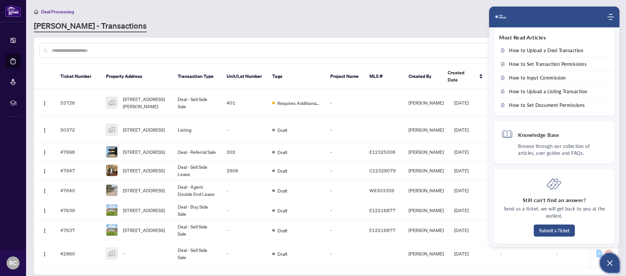
click at [610, 261] on icon "Open asap" at bounding box center [610, 263] width 8 height 8
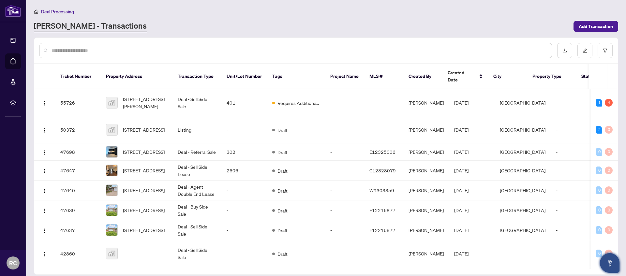
click at [270, 50] on input "text" at bounding box center [299, 50] width 495 height 7
click at [585, 49] on icon "edit" at bounding box center [585, 51] width 4 height 4
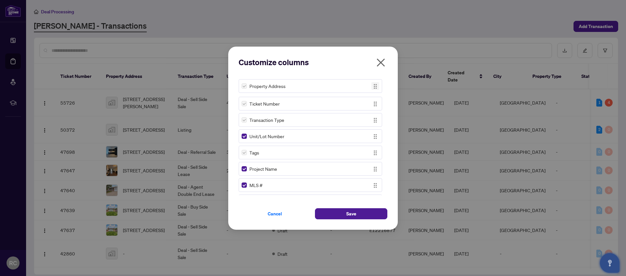
drag, startPoint x: 374, startPoint y: 105, endPoint x: 374, endPoint y: 87, distance: 17.6
click at [374, 87] on img "button" at bounding box center [375, 86] width 7 height 7
drag, startPoint x: 374, startPoint y: 129, endPoint x: 371, endPoint y: 119, distance: 10.1
click at [372, 119] on img "button" at bounding box center [375, 119] width 7 height 7
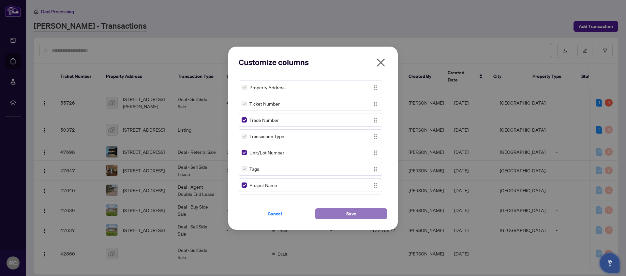
click at [347, 215] on span "Save" at bounding box center [351, 214] width 10 height 10
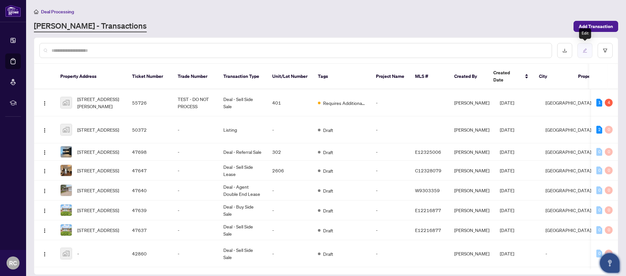
click at [586, 51] on icon "edit" at bounding box center [585, 50] width 5 height 5
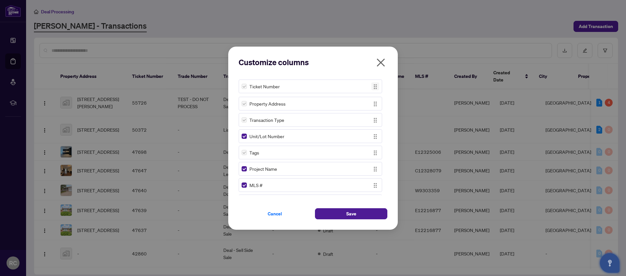
drag, startPoint x: 375, startPoint y: 104, endPoint x: 373, endPoint y: 86, distance: 17.4
click at [373, 86] on img "button" at bounding box center [375, 86] width 7 height 7
click at [371, 215] on button "Save" at bounding box center [351, 213] width 72 height 11
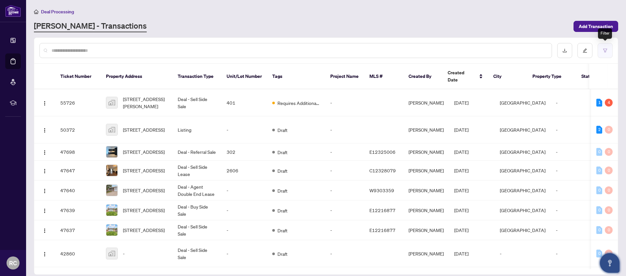
click at [605, 50] on icon "filter" at bounding box center [605, 50] width 5 height 5
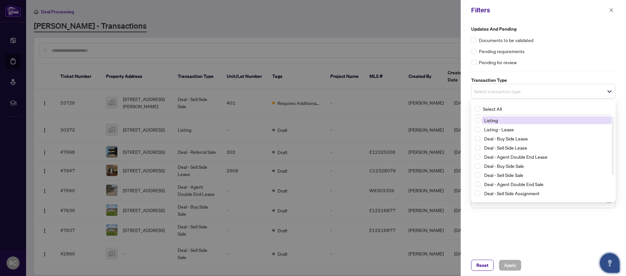
click at [530, 95] on span "Select transaction type" at bounding box center [543, 91] width 144 height 9
click at [478, 121] on span "Select Listing" at bounding box center [477, 120] width 5 height 5
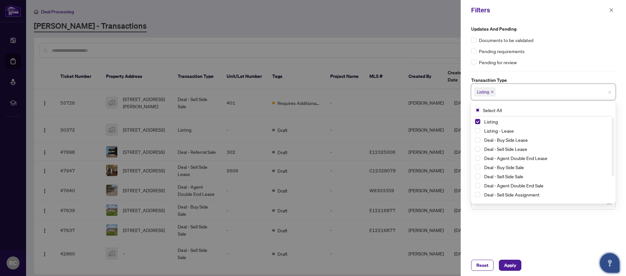
click at [521, 232] on div "Updates and Pending Documents to be validated Pending requirements Pending for …" at bounding box center [543, 137] width 165 height 234
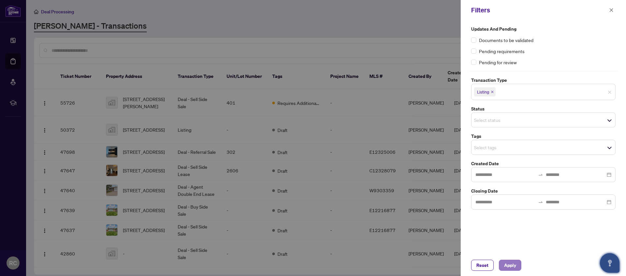
click at [514, 267] on span "Apply" at bounding box center [510, 265] width 12 height 10
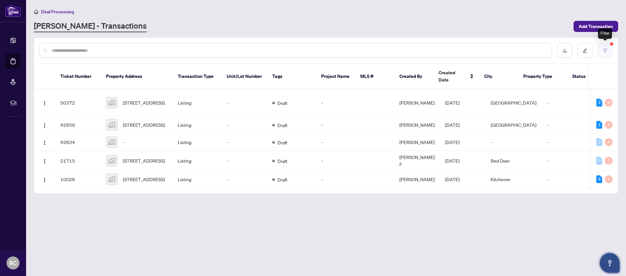
click at [605, 50] on icon "filter" at bounding box center [605, 50] width 5 height 5
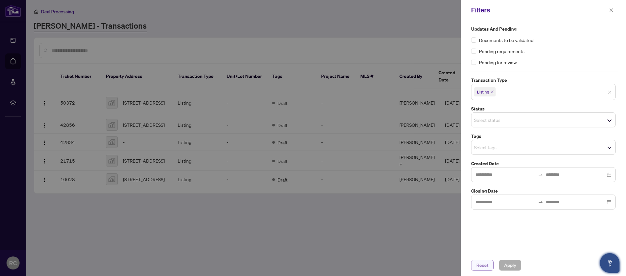
click at [484, 267] on span "Reset" at bounding box center [482, 265] width 12 height 10
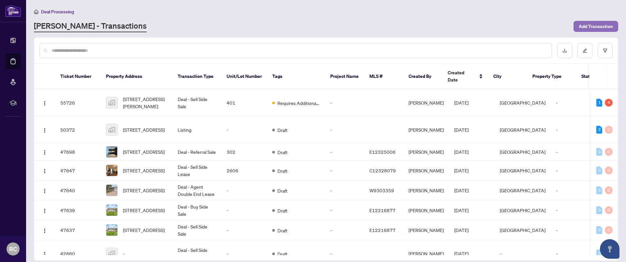
click at [593, 29] on span "Add Transaction" at bounding box center [596, 26] width 34 height 10
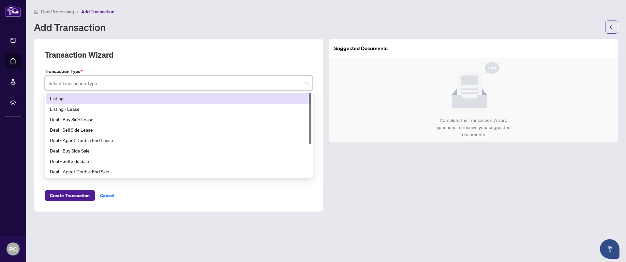
click at [296, 78] on input "search" at bounding box center [176, 84] width 254 height 14
click at [84, 99] on div "Listing" at bounding box center [179, 98] width 258 height 7
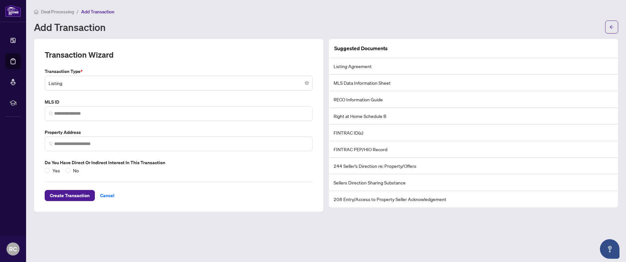
click at [75, 103] on label "MLS ID" at bounding box center [179, 101] width 268 height 7
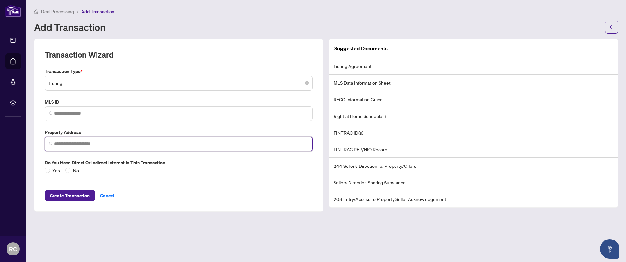
click at [90, 143] on input "search" at bounding box center [181, 144] width 254 height 7
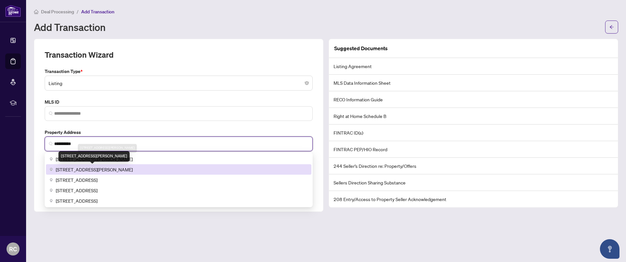
click at [116, 167] on span "123 Chantel Pl, Victoria, BC, Canada" at bounding box center [94, 169] width 77 height 7
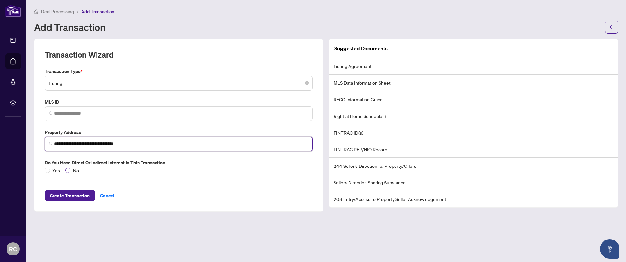
type input "**********"
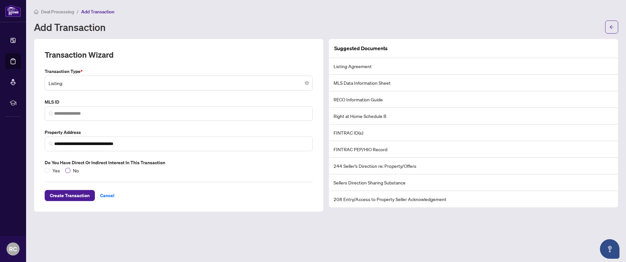
click at [70, 170] on label "No" at bounding box center [73, 170] width 16 height 7
click at [83, 196] on span "Create Transaction" at bounding box center [70, 195] width 40 height 10
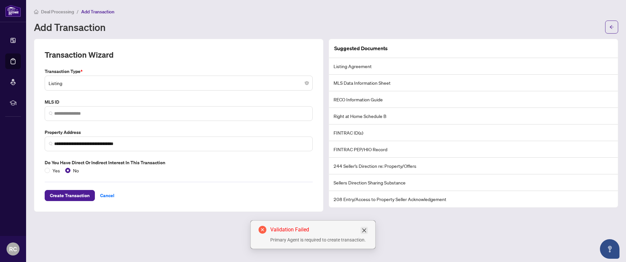
click at [364, 227] on link "Close" at bounding box center [364, 230] width 7 height 7
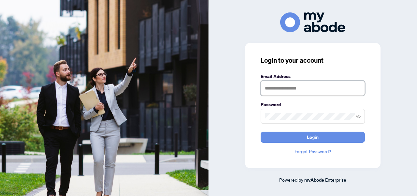
type input "**********"
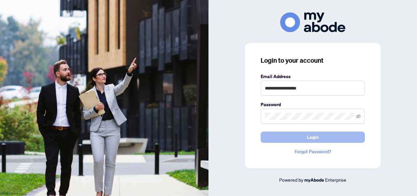
click at [296, 142] on div "**********" at bounding box center [313, 105] width 136 height 125
click at [298, 142] on button "Login" at bounding box center [313, 136] width 104 height 11
